Goal: Task Accomplishment & Management: Use online tool/utility

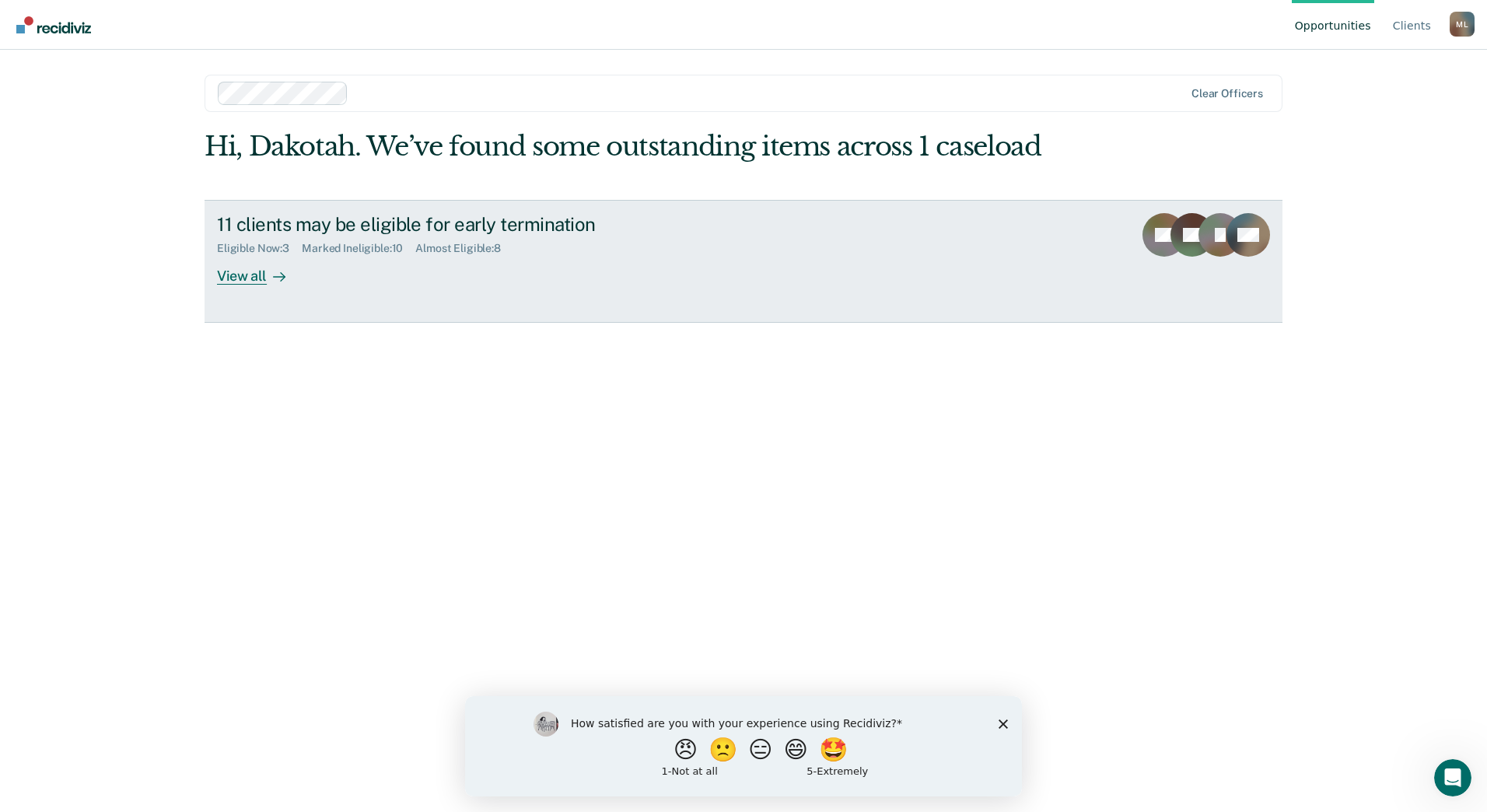
click at [240, 263] on div "View all" at bounding box center [261, 269] width 87 height 30
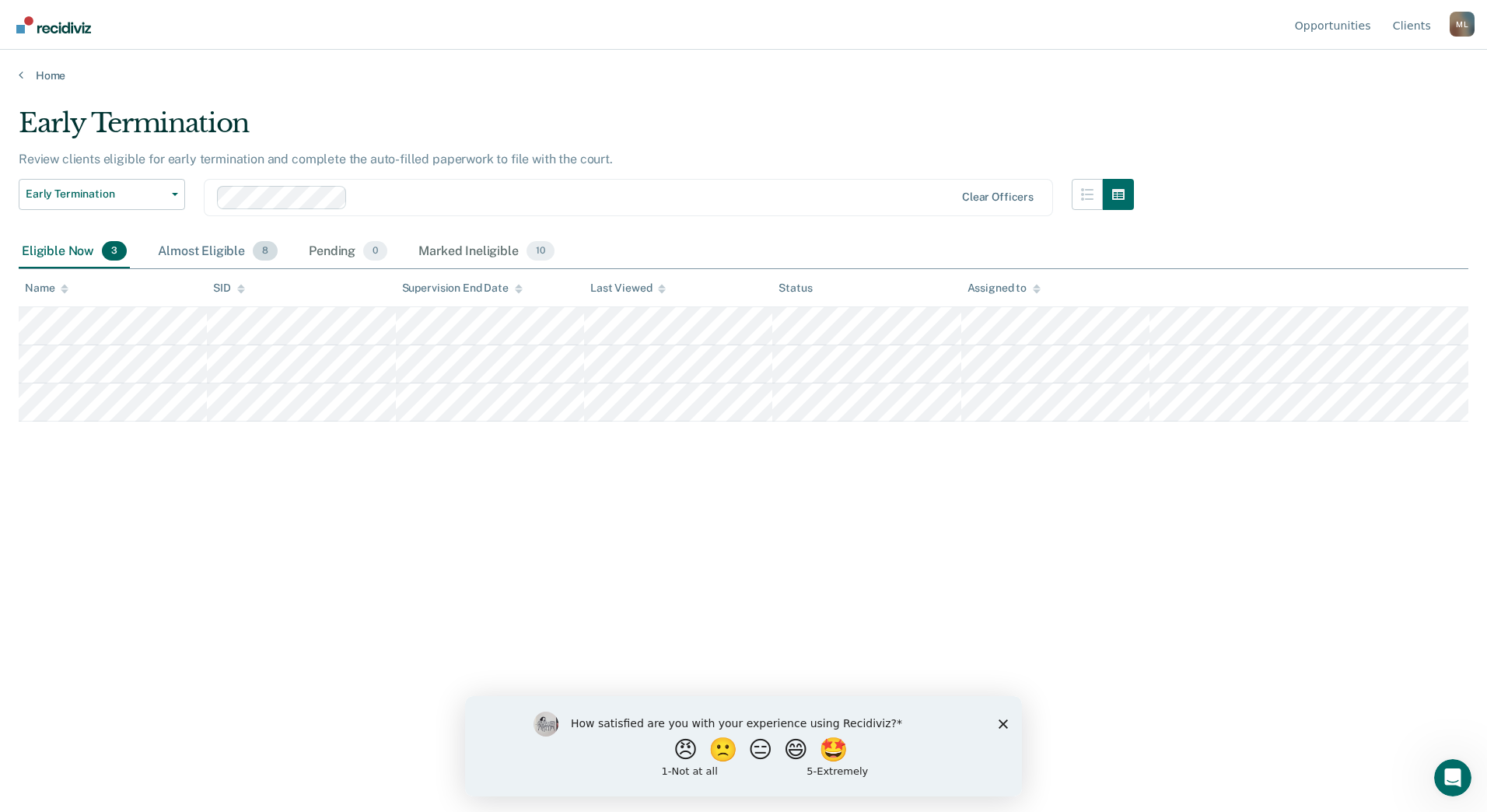
click at [178, 242] on div "Almost Eligible 8" at bounding box center [217, 252] width 126 height 34
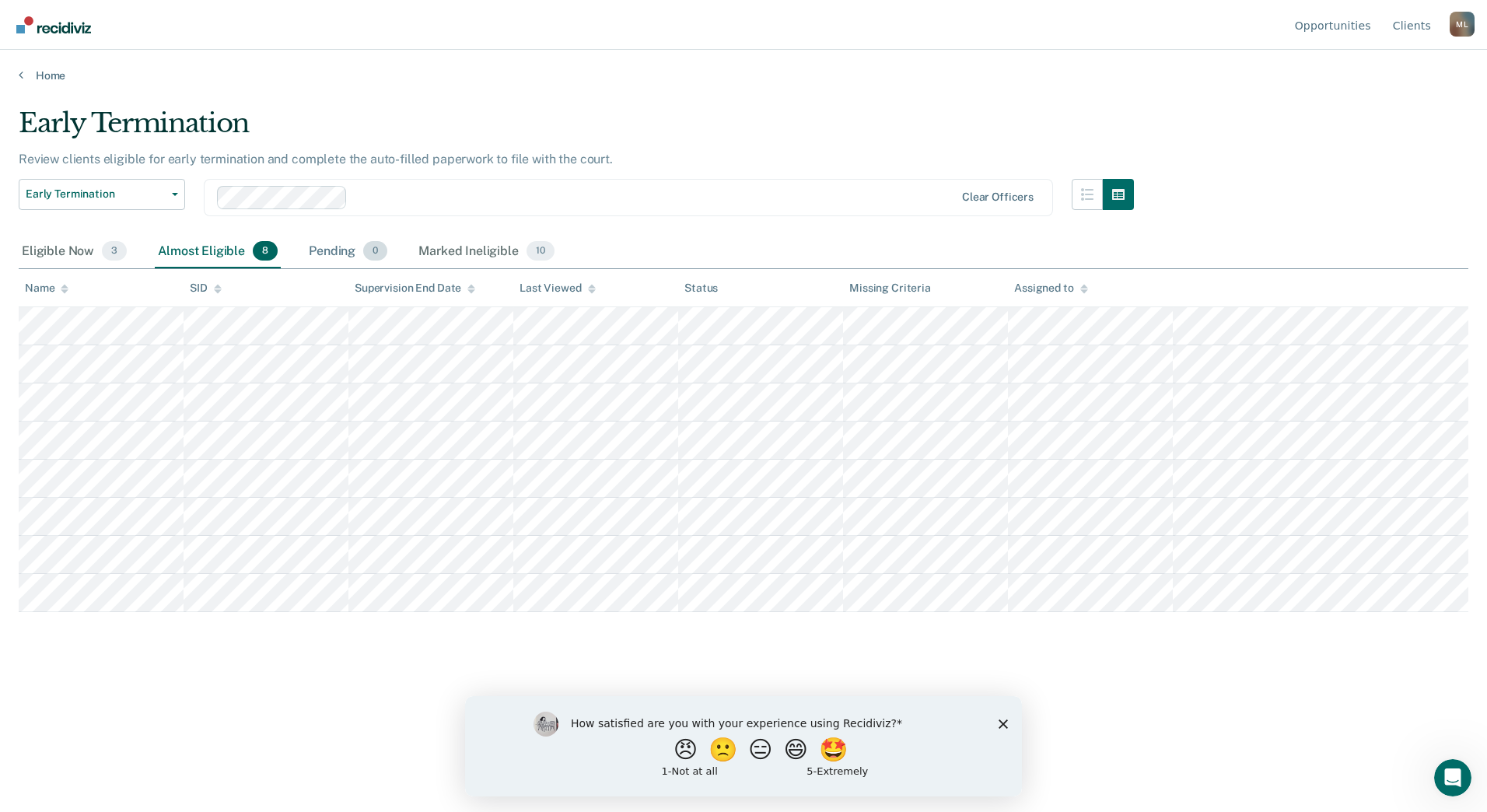
click at [323, 252] on div "Pending 0" at bounding box center [348, 252] width 85 height 34
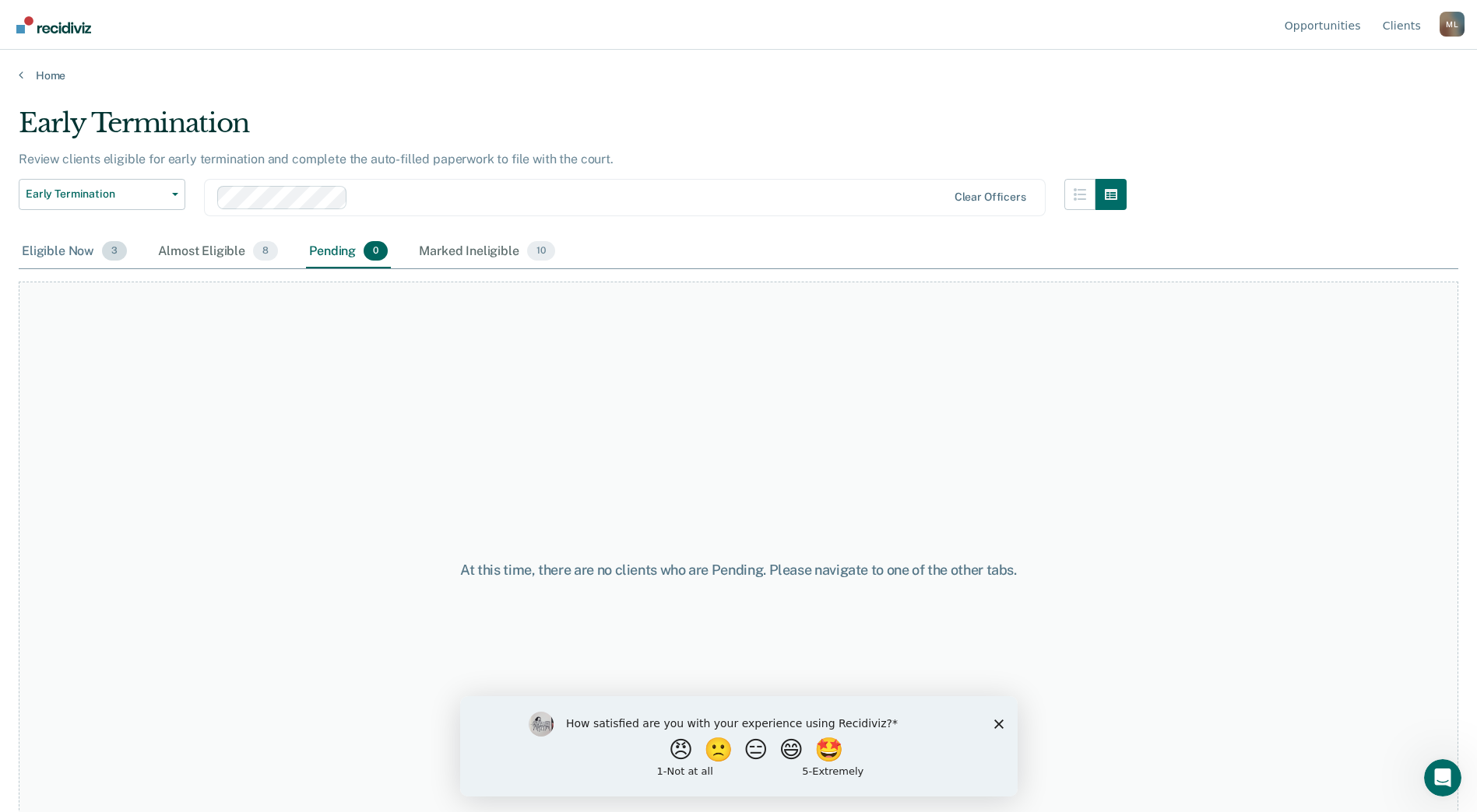
click at [79, 252] on div "Eligible Now 3" at bounding box center [74, 252] width 112 height 34
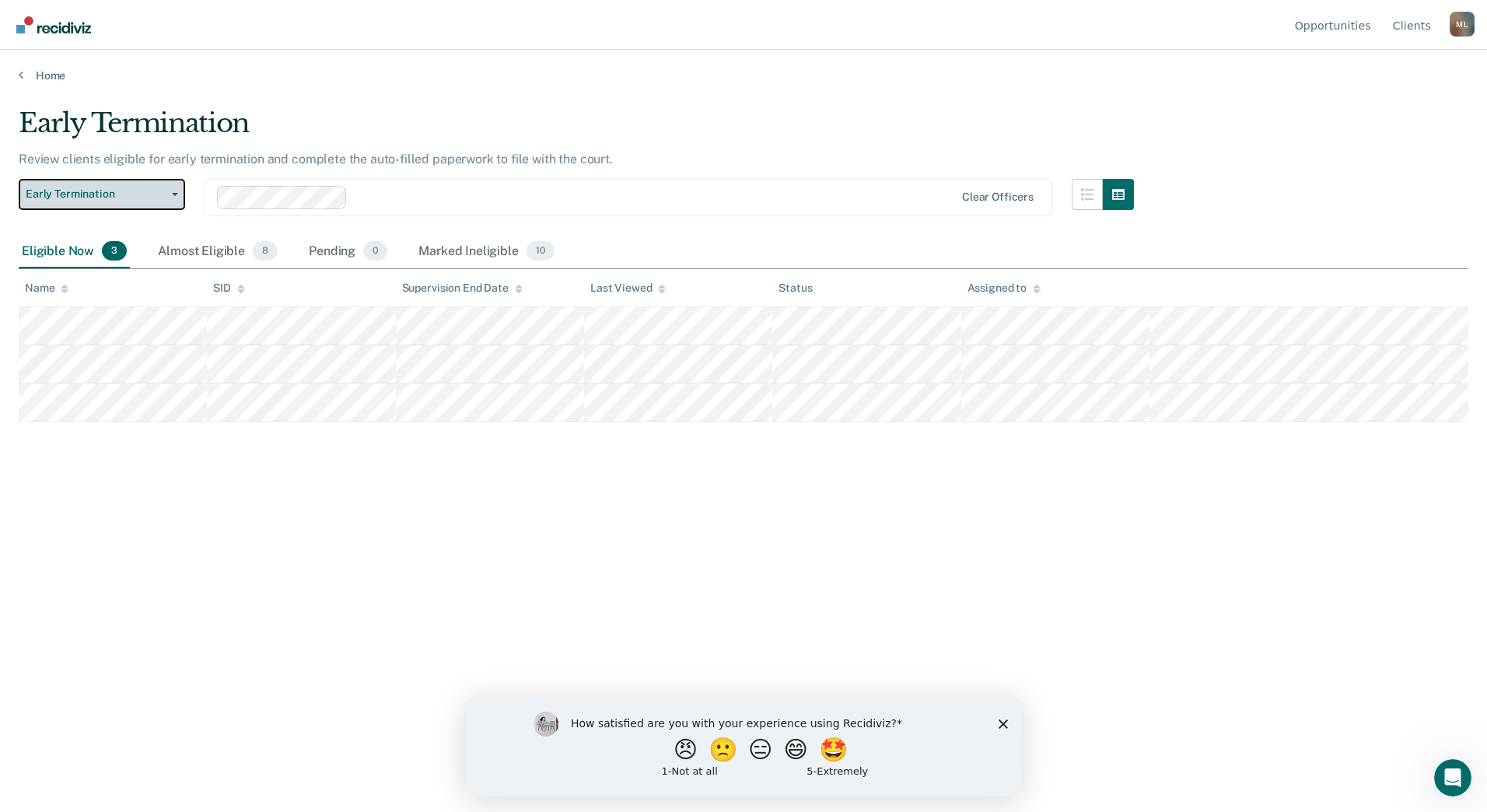
click at [103, 186] on button "Early Termination" at bounding box center [102, 195] width 167 height 31
click at [57, 84] on main "Early Termination Review clients eligible for early termination and complete th…" at bounding box center [744, 445] width 1487 height 725
click at [59, 81] on link "Home" at bounding box center [744, 75] width 1450 height 14
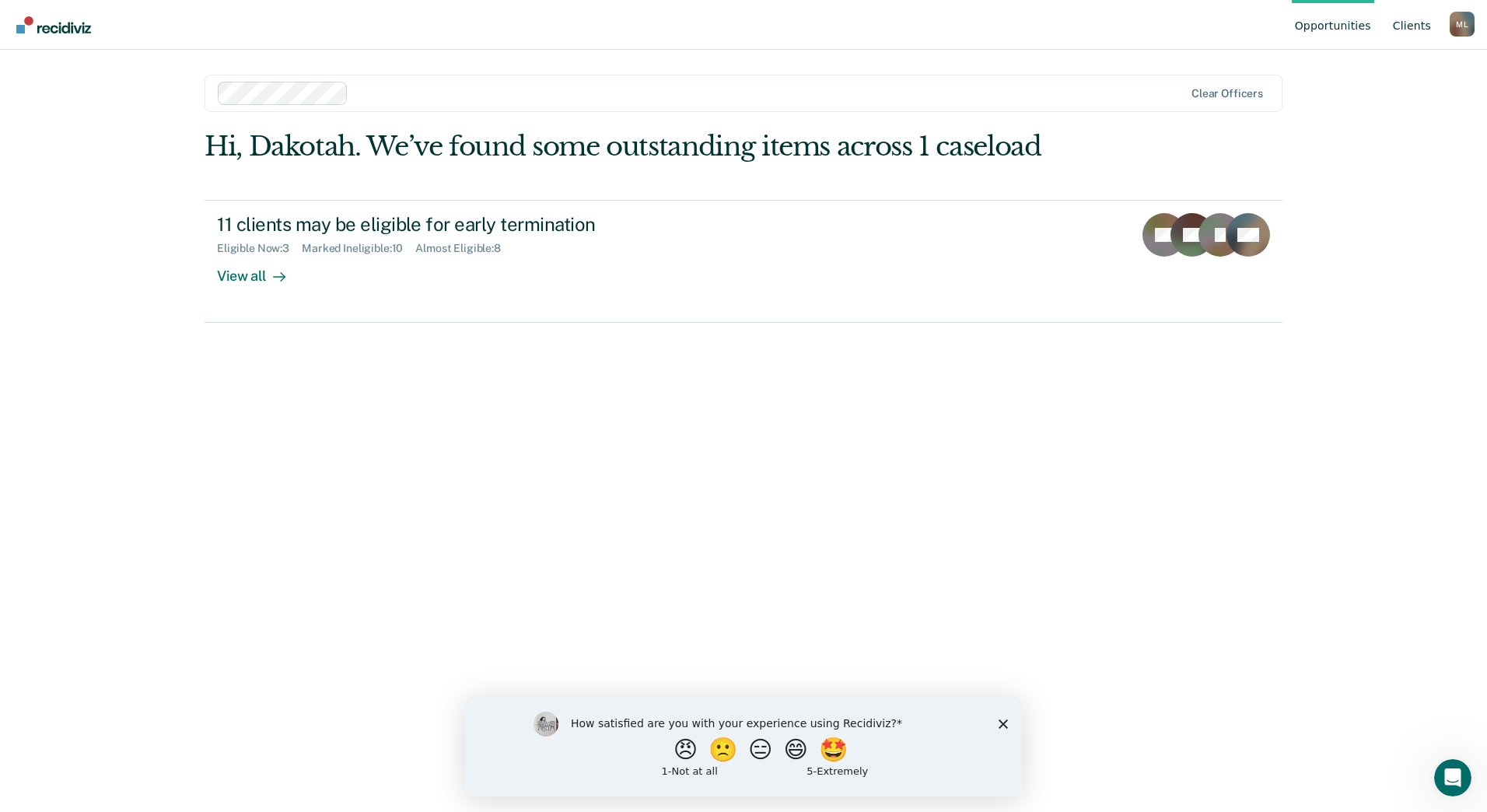
click at [1425, 29] on link "Client s" at bounding box center [1412, 24] width 44 height 50
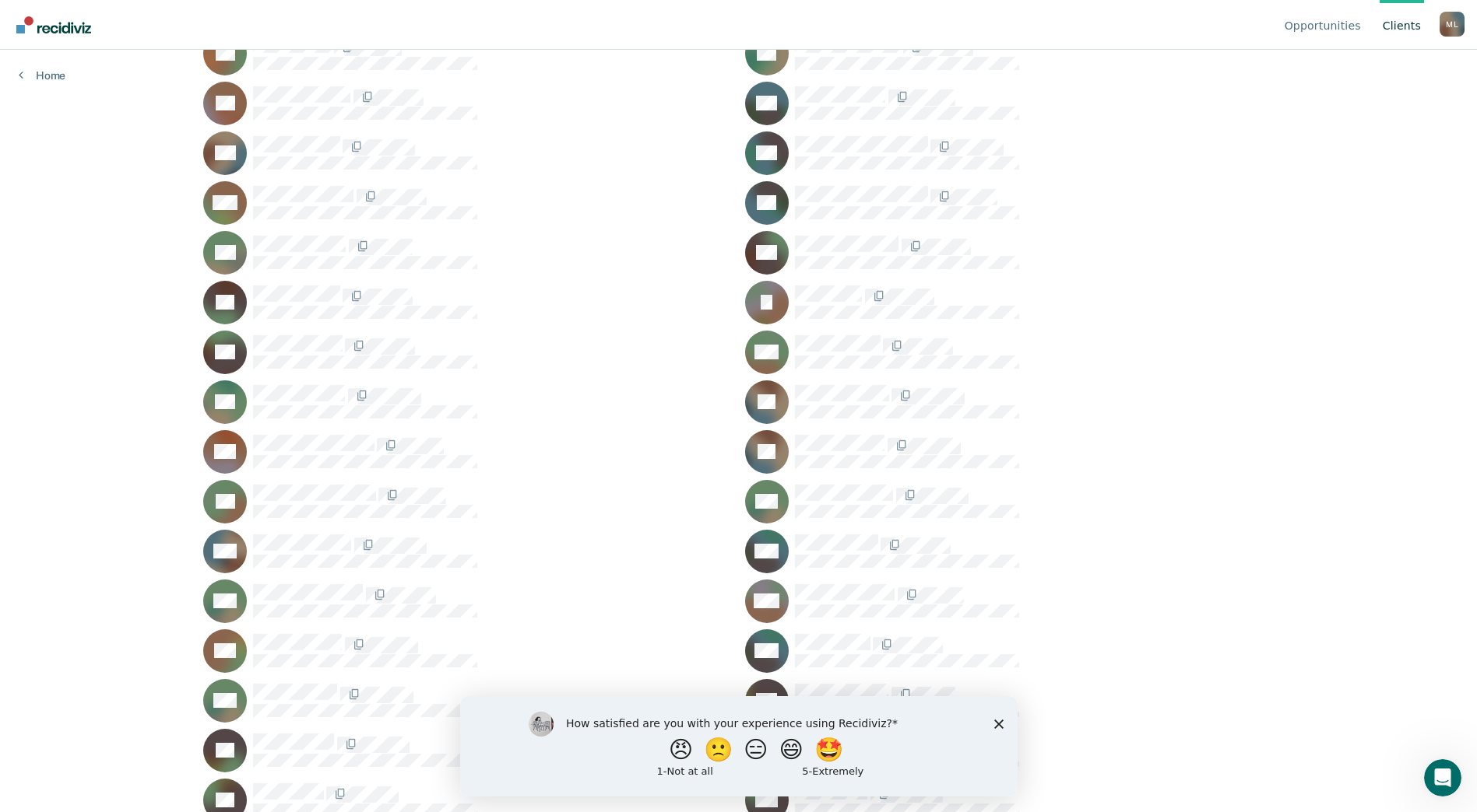
scroll to position [435, 0]
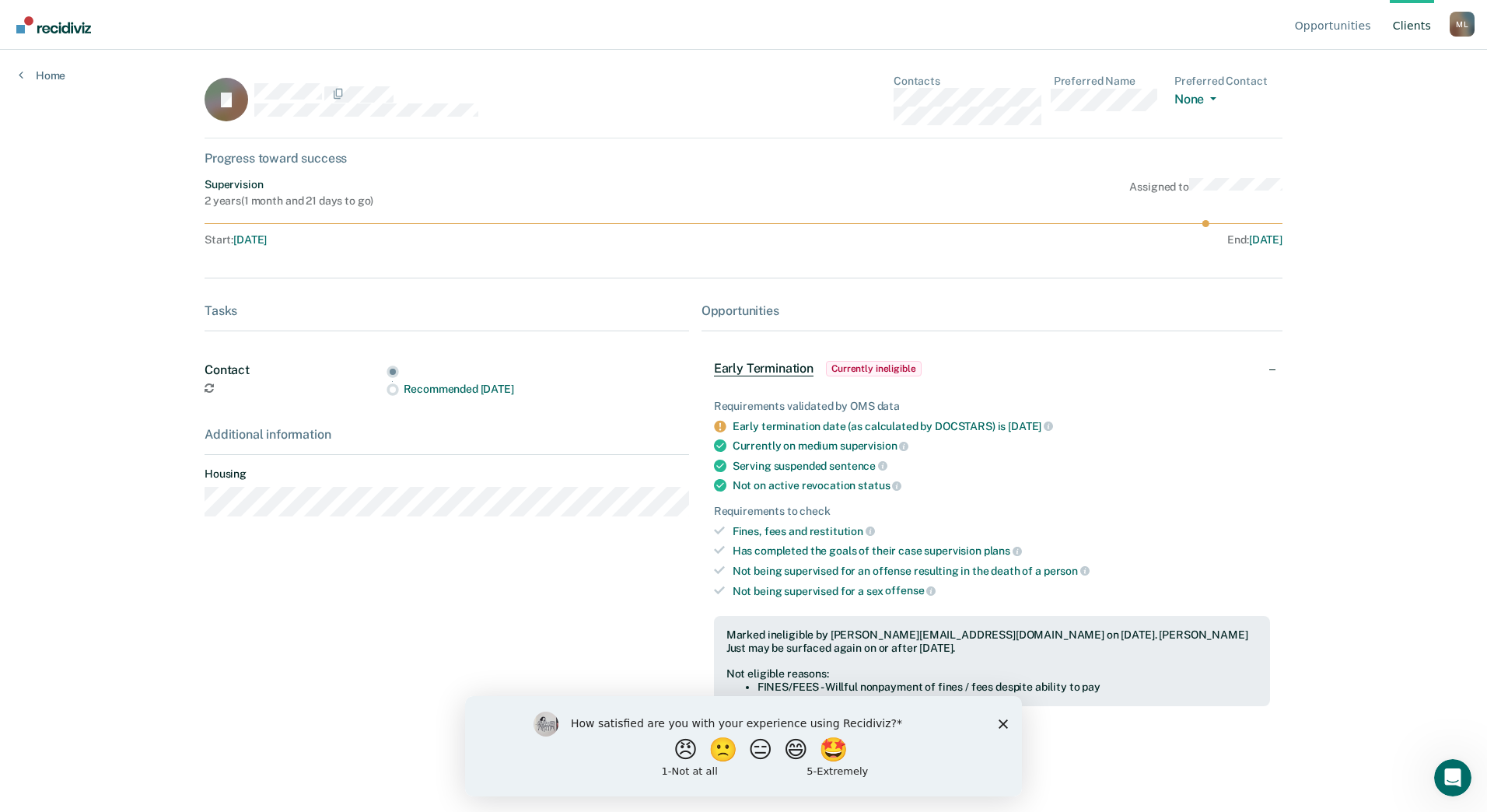
click at [1009, 726] on div "How satisfied are you with your experience using Recidiviz? 😠 🙁 😑 😄 🤩 1 - Not a…" at bounding box center [744, 745] width 557 height 100
click at [1002, 724] on polygon "Close survey" at bounding box center [1004, 724] width 10 height 10
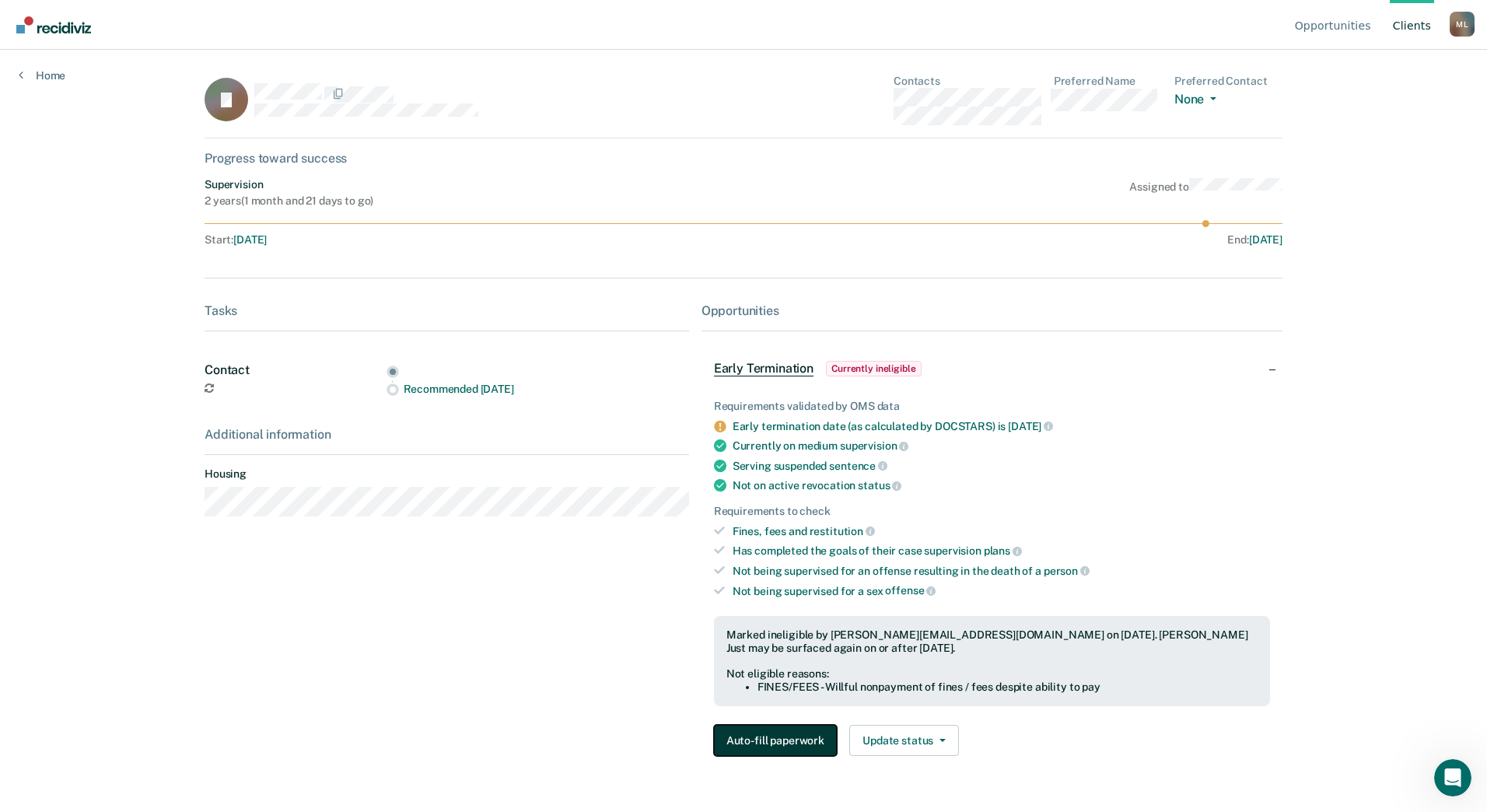
click at [791, 734] on button "Auto-fill paperwork" at bounding box center [775, 740] width 122 height 31
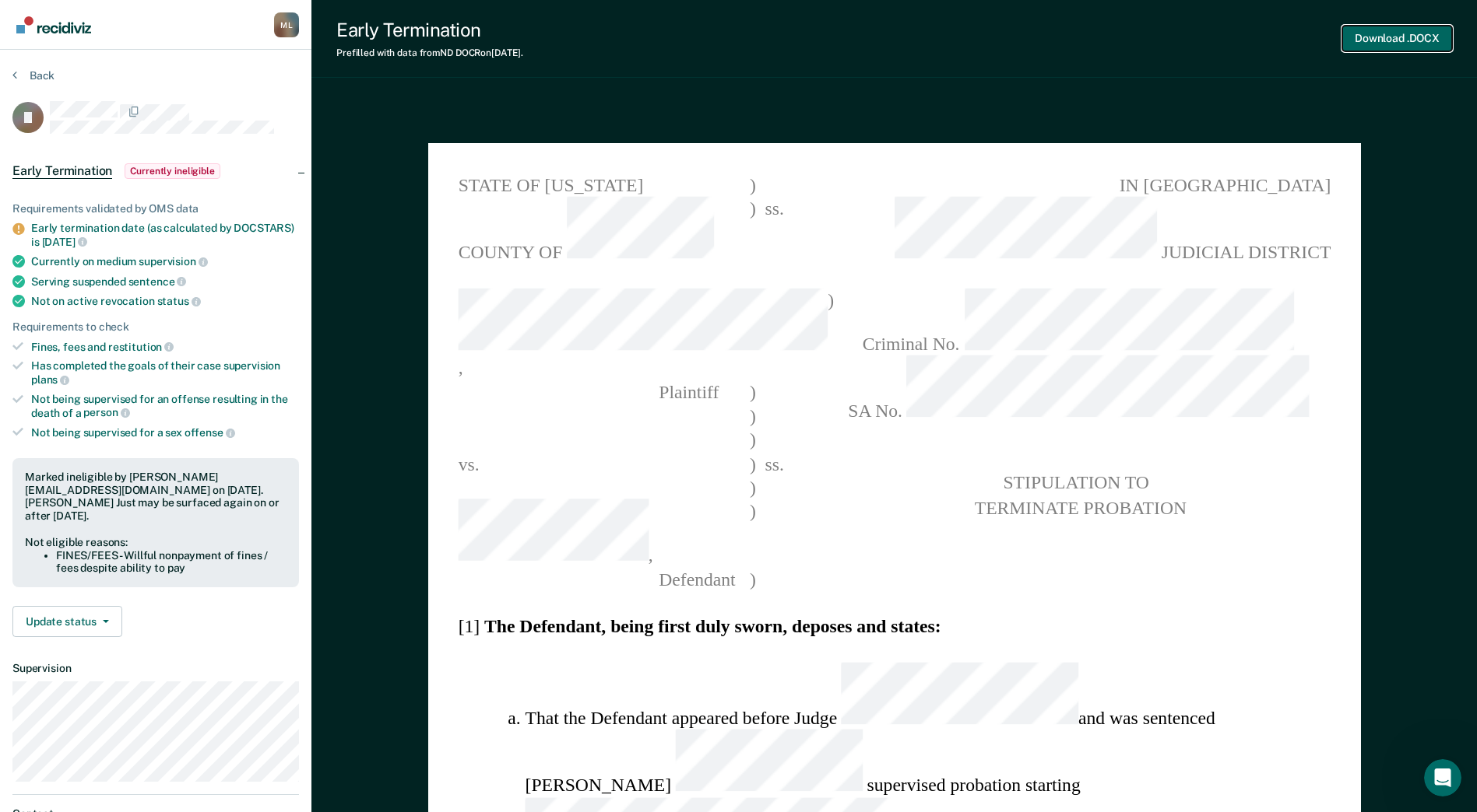
click at [1390, 37] on button "Download .DOCX" at bounding box center [1397, 38] width 110 height 25
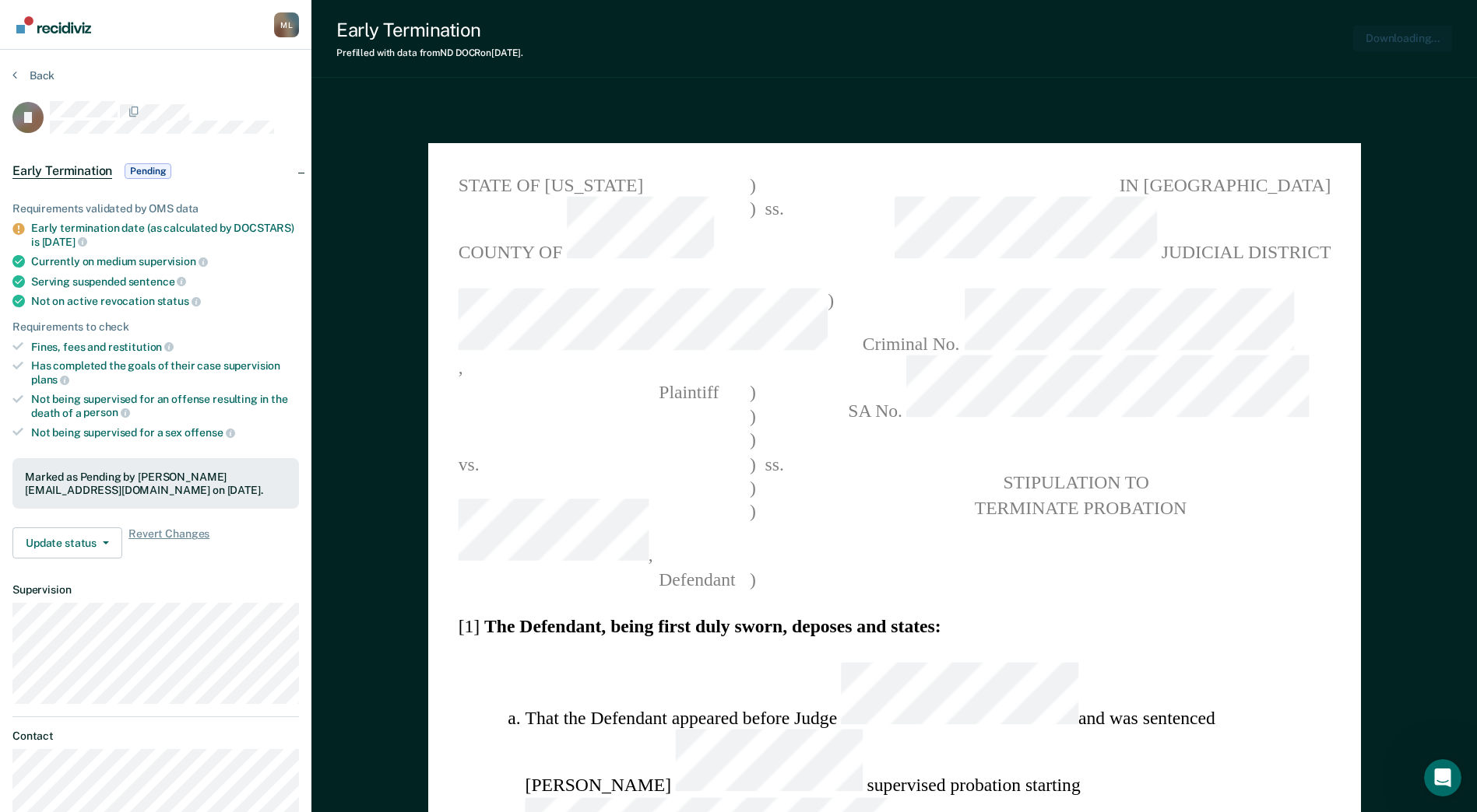
type textarea "x"
